Goal: Task Accomplishment & Management: Manage account settings

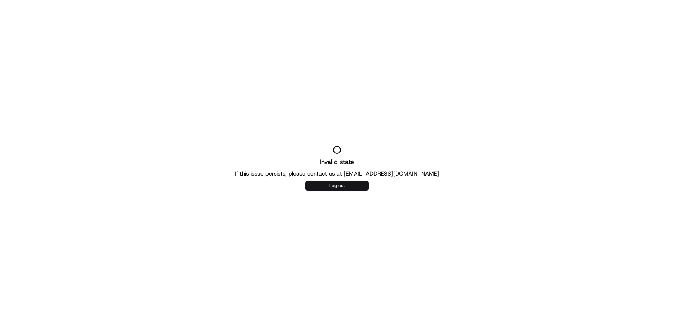
click at [327, 189] on button "Log out" at bounding box center [336, 186] width 63 height 10
